Goal: Information Seeking & Learning: Learn about a topic

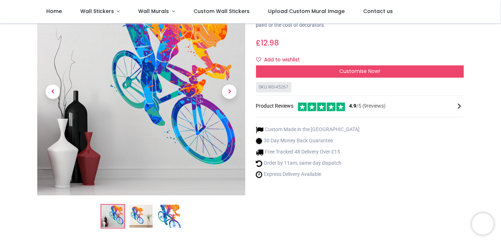
scroll to position [56, 0]
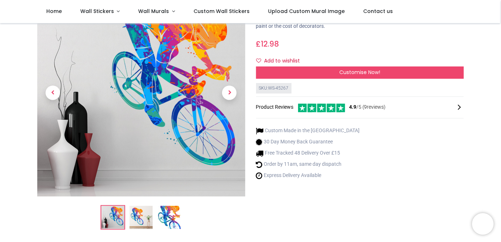
click at [149, 220] on img at bounding box center [140, 217] width 23 height 23
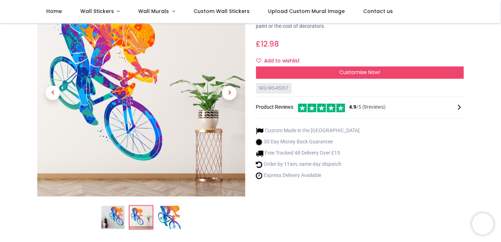
click at [171, 215] on img at bounding box center [169, 217] width 23 height 23
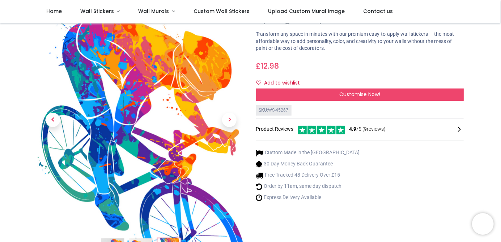
scroll to position [0, 0]
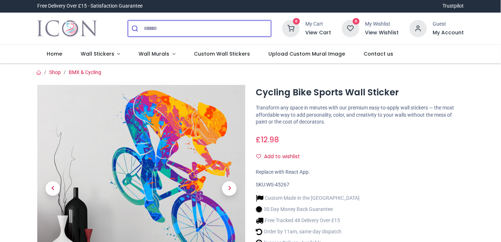
click at [149, 29] on input "search" at bounding box center [206, 29] width 127 height 16
click at [170, 30] on input "search" at bounding box center [206, 29] width 127 height 16
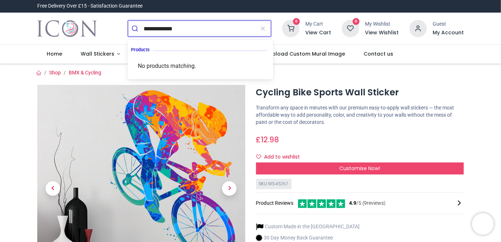
type input "**********"
click at [128, 21] on button "submit" at bounding box center [136, 29] width 16 height 16
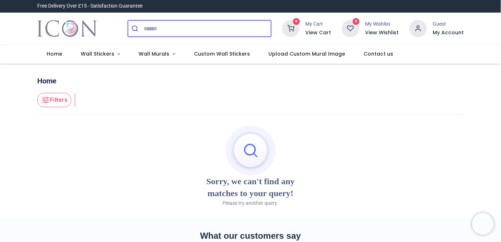
click at [168, 26] on input "search" at bounding box center [206, 29] width 127 height 16
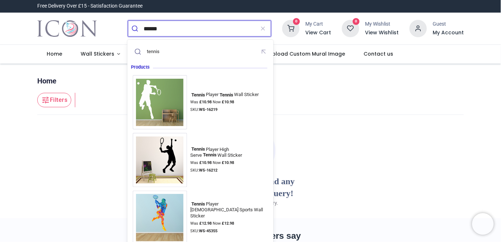
type input "******"
click at [128, 21] on button "submit" at bounding box center [136, 29] width 16 height 16
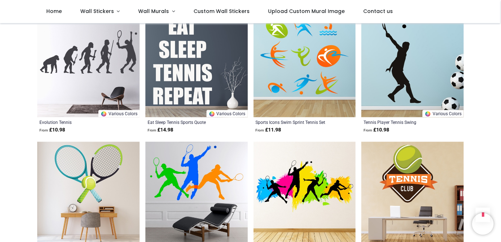
scroll to position [602, 0]
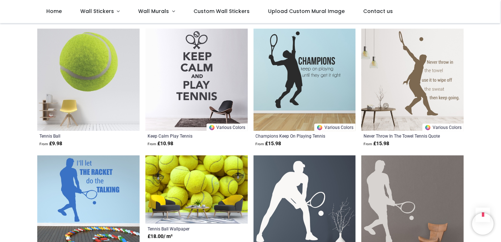
scroll to position [842, 0]
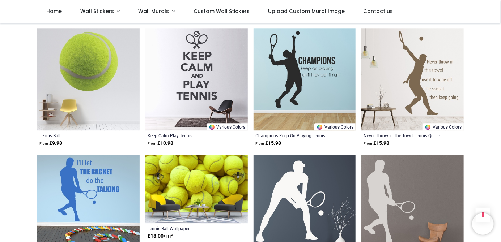
click at [178, 176] on img at bounding box center [196, 189] width 102 height 68
click at [177, 199] on img at bounding box center [196, 189] width 102 height 68
click at [169, 213] on img at bounding box center [196, 189] width 102 height 68
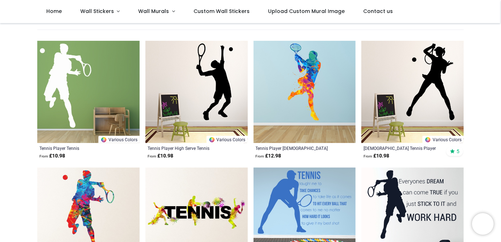
scroll to position [69, 0]
click at [279, 110] on img at bounding box center [304, 92] width 102 height 102
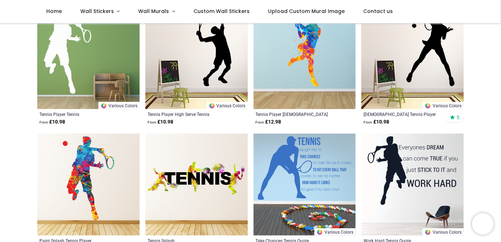
scroll to position [124, 0]
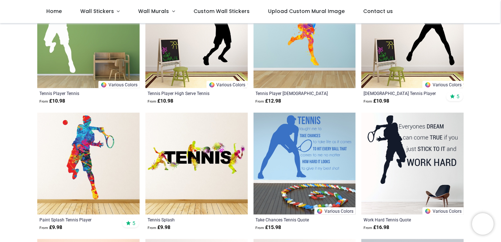
click at [80, 155] on img at bounding box center [88, 164] width 102 height 102
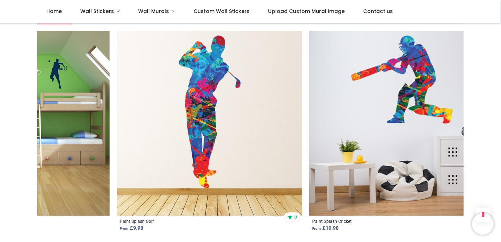
scroll to position [0, 2227]
click at [418, 84] on img at bounding box center [401, 123] width 185 height 185
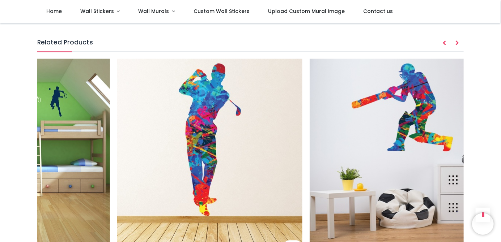
scroll to position [790, 0]
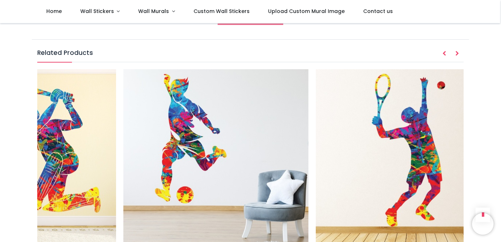
scroll to position [0, 491]
click at [196, 154] on img at bounding box center [215, 161] width 185 height 185
click at [188, 157] on img at bounding box center [215, 161] width 185 height 185
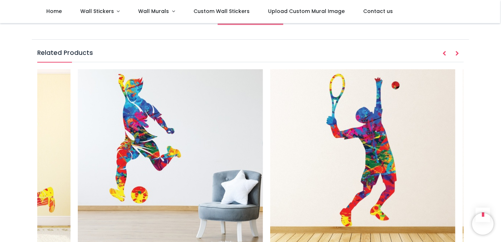
scroll to position [0, 529]
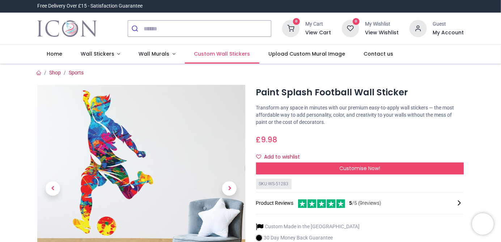
click at [194, 52] on span "Custom Wall Stickers" at bounding box center [222, 53] width 56 height 7
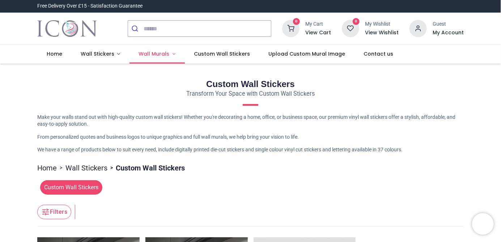
click at [150, 53] on span "Wall Murals" at bounding box center [154, 53] width 31 height 7
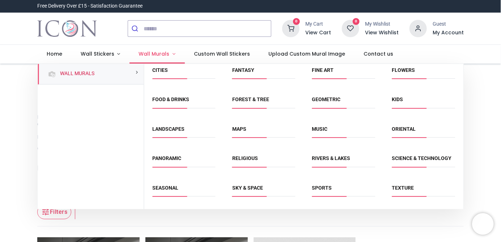
scroll to position [39, 0]
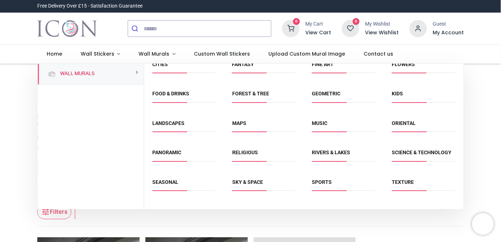
click at [173, 220] on li "Transport" at bounding box center [183, 215] width 69 height 16
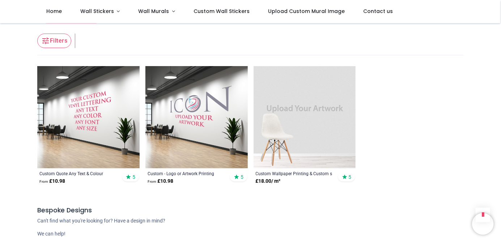
scroll to position [0, 0]
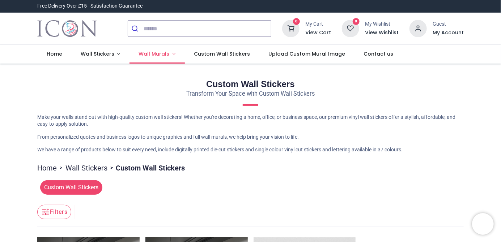
click at [154, 56] on span "Wall Murals" at bounding box center [154, 53] width 31 height 7
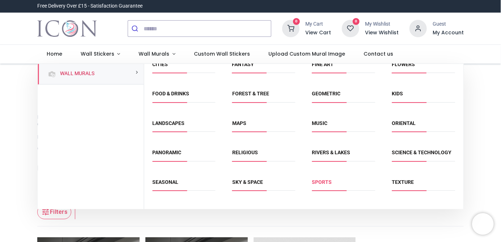
click at [324, 184] on link "Sports" at bounding box center [322, 182] width 20 height 6
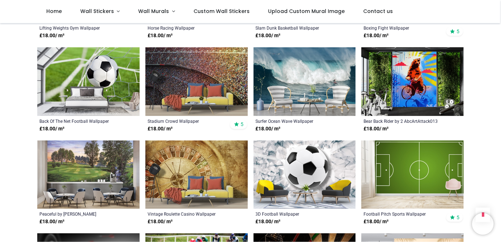
scroll to position [492, 0]
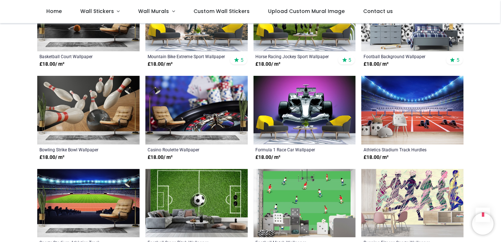
scroll to position [928, 0]
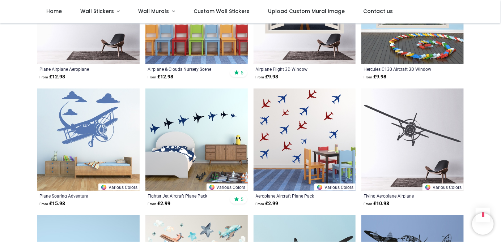
scroll to position [337, 0]
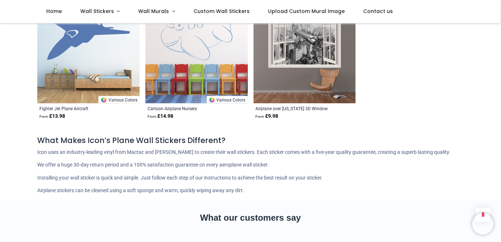
scroll to position [1527, 0]
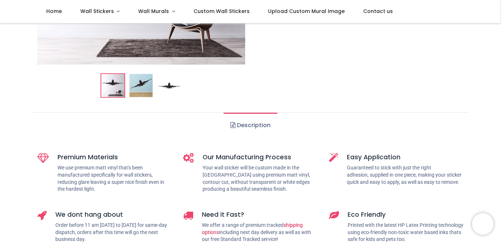
scroll to position [189, 0]
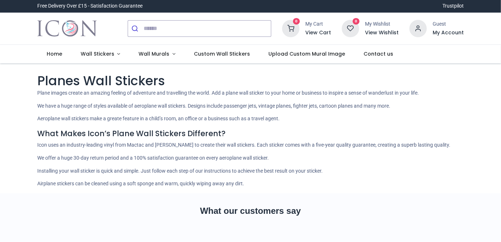
click at [166, 31] on input "search" at bounding box center [206, 29] width 127 height 16
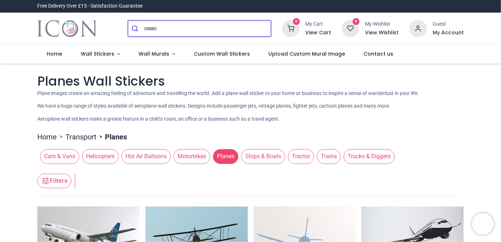
click at [148, 27] on input "search" at bounding box center [206, 29] width 127 height 16
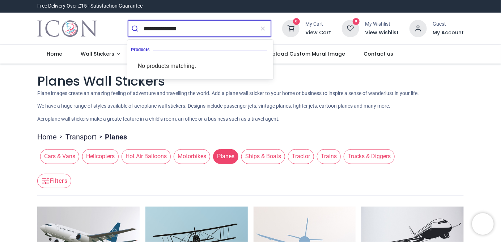
type input "**********"
click at [128, 21] on button "submit" at bounding box center [136, 29] width 16 height 16
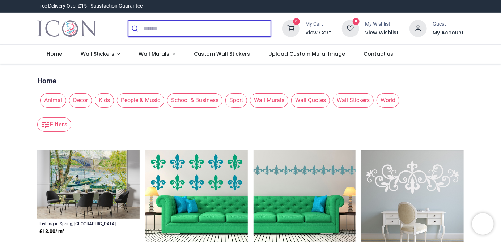
click at [168, 30] on input "search" at bounding box center [206, 29] width 127 height 16
click at [234, 102] on span "Sport" at bounding box center [236, 100] width 22 height 14
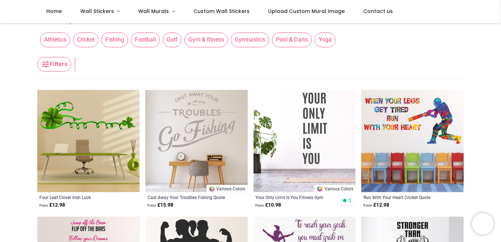
scroll to position [19, 0]
